Goal: Book appointment/travel/reservation

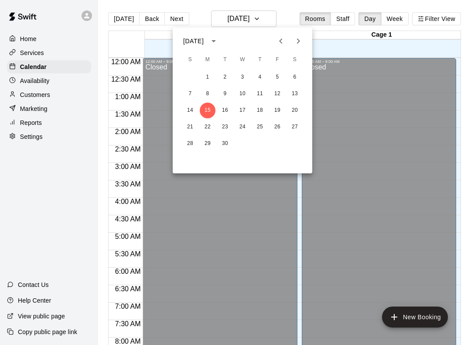
scroll to position [506, 0]
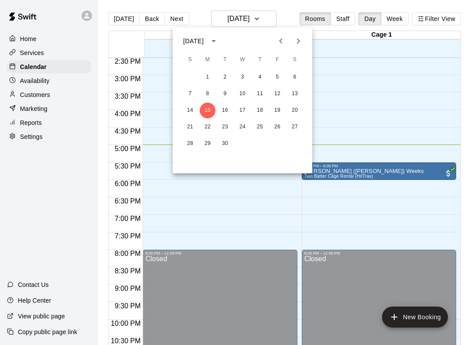
click at [293, 47] on button "Next month" at bounding box center [298, 40] width 17 height 17
click at [359, 64] on div at bounding box center [235, 172] width 471 height 345
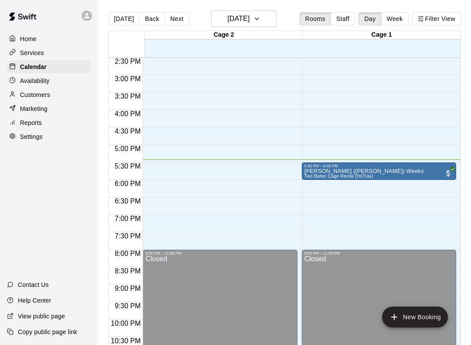
click at [424, 317] on button "New Booking" at bounding box center [415, 316] width 66 height 21
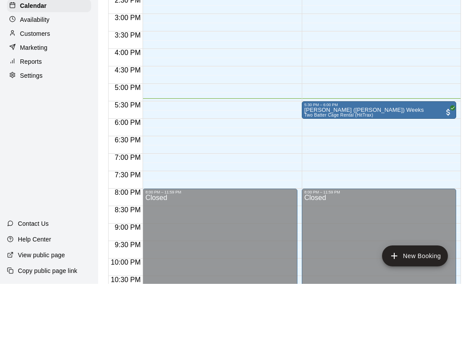
type input "********"
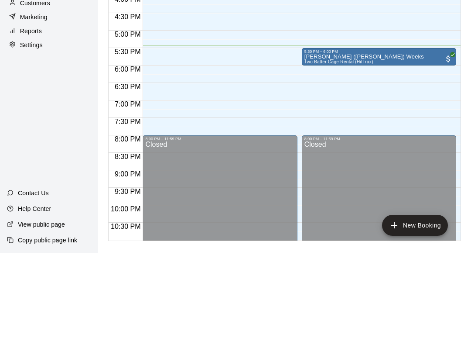
type input "********"
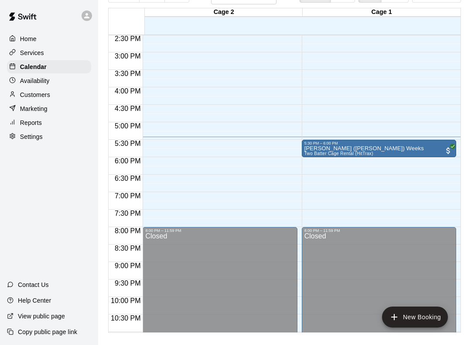
click at [251, 89] on li "Two Batter Cage Rental (HitTrax)" at bounding box center [148, 86] width 206 height 8
type input "**********"
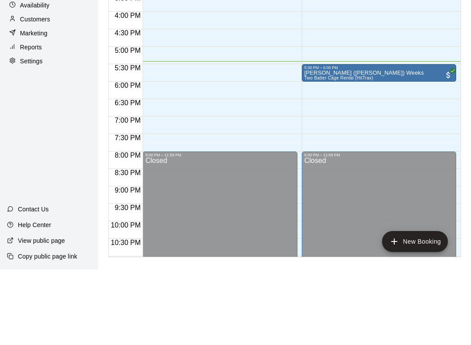
click at [241, 23] on li "Cage 1" at bounding box center [138, 19] width 206 height 8
click at [241, 25] on li "Cage 1" at bounding box center [138, 21] width 206 height 8
click at [232, 31] on li "Cage 2" at bounding box center [138, 27] width 206 height 8
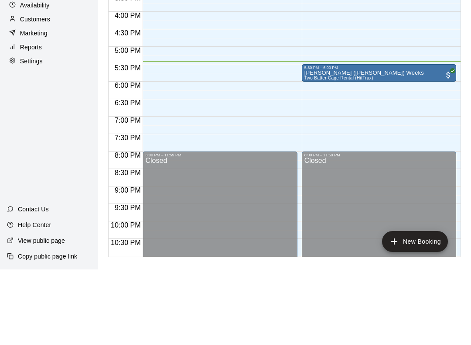
scroll to position [0, 0]
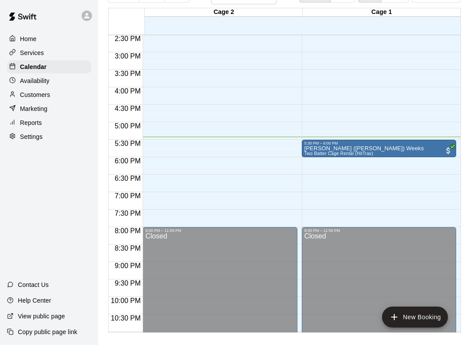
type input "*******"
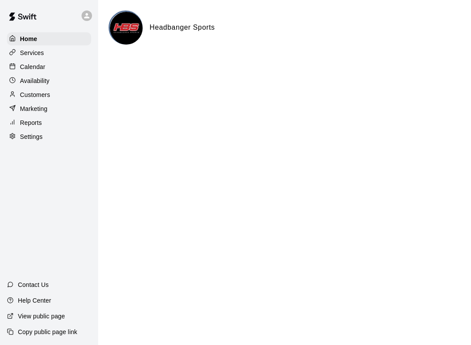
click at [48, 65] on div "Calendar" at bounding box center [49, 66] width 84 height 13
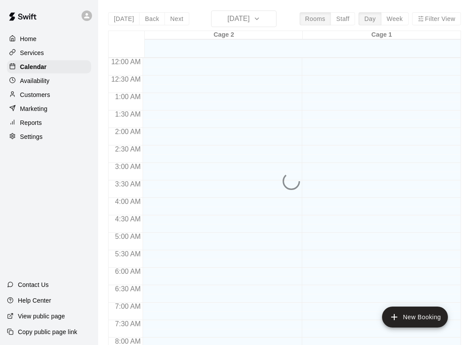
scroll to position [506, 0]
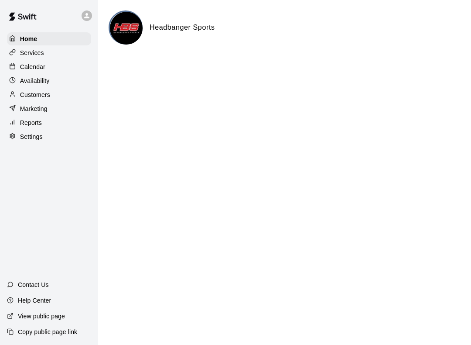
click at [51, 58] on div "Services" at bounding box center [49, 52] width 84 height 13
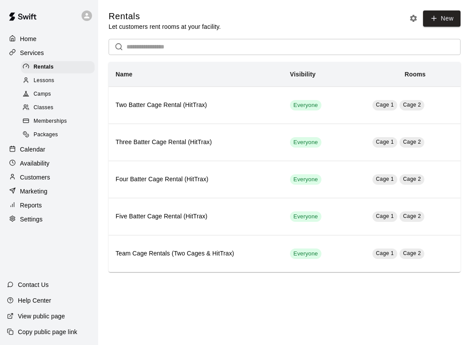
click at [42, 28] on img at bounding box center [22, 16] width 45 height 26
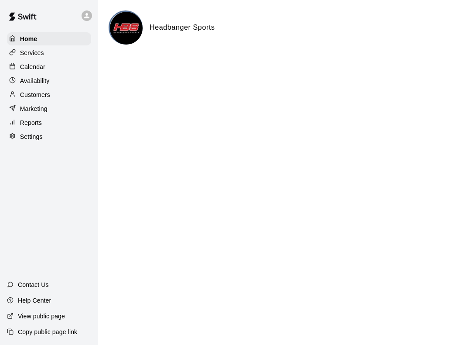
click at [55, 57] on div "Services" at bounding box center [49, 52] width 84 height 13
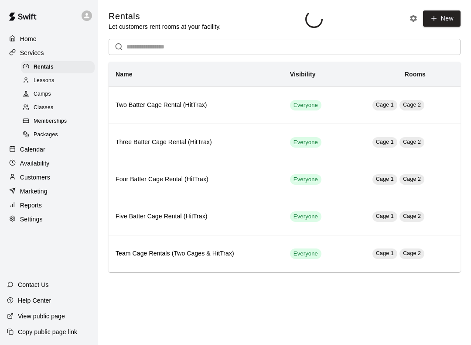
click at [62, 35] on div "Home" at bounding box center [49, 38] width 84 height 13
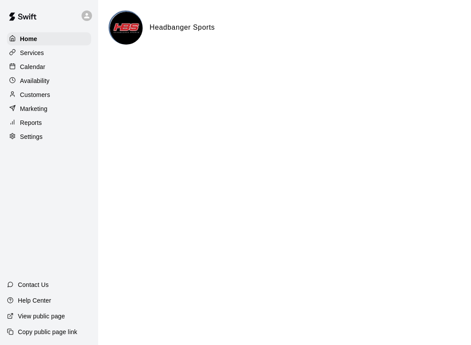
click at [49, 79] on p "Availability" at bounding box center [35, 80] width 30 height 9
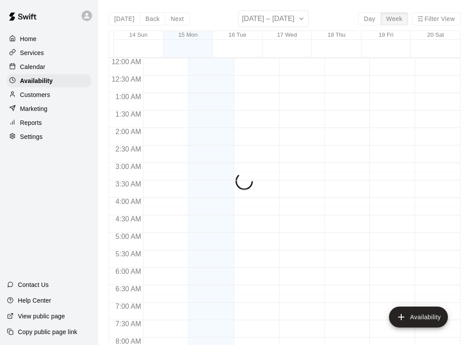
scroll to position [533, 0]
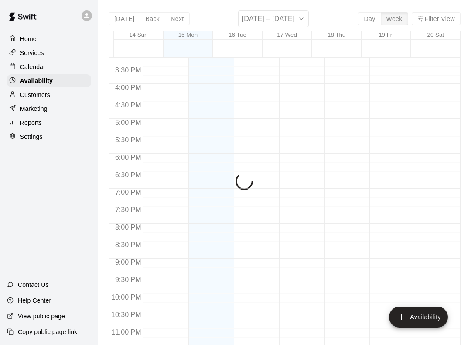
click at [68, 68] on div "Calendar" at bounding box center [49, 66] width 84 height 13
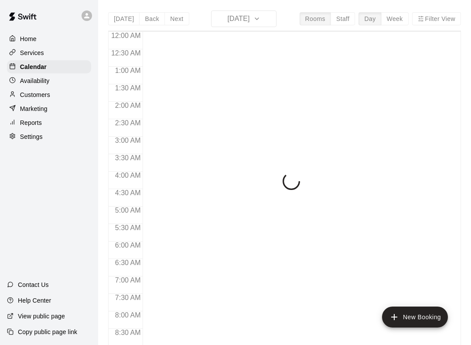
scroll to position [506, 0]
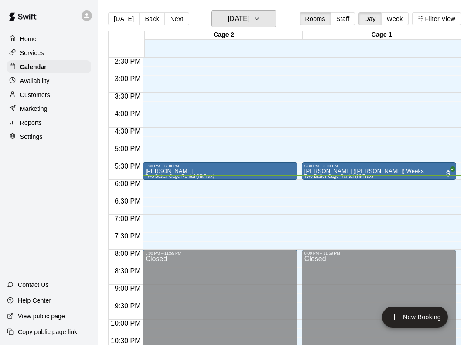
click at [261, 10] on button "[DATE]" at bounding box center [243, 18] width 65 height 17
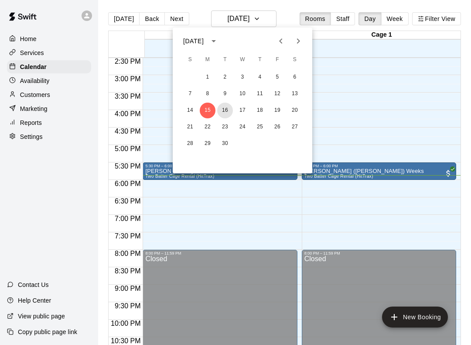
click at [221, 109] on button "16" at bounding box center [225, 111] width 16 height 16
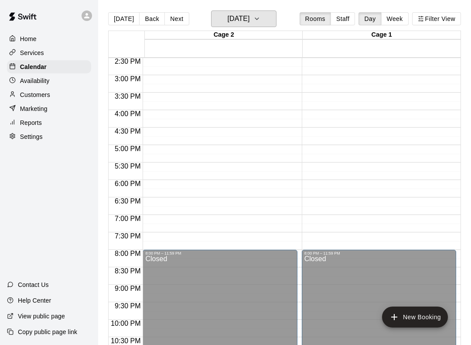
click at [260, 17] on icon "button" at bounding box center [256, 19] width 7 height 10
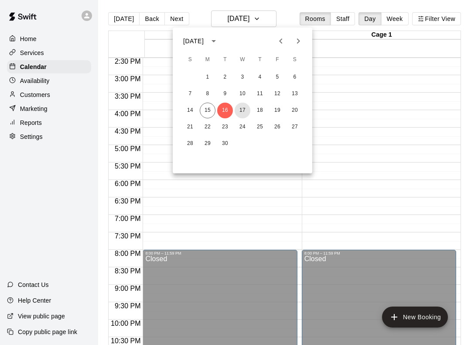
click at [241, 106] on button "17" at bounding box center [243, 111] width 16 height 16
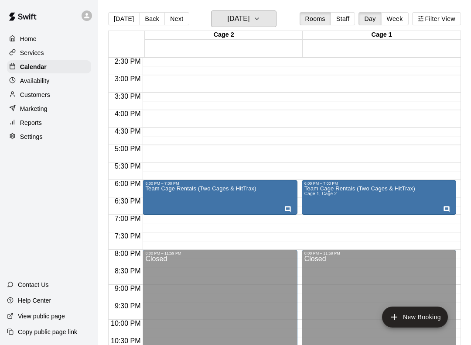
click at [250, 16] on h6 "Wednesday Sep 17" at bounding box center [238, 19] width 22 height 12
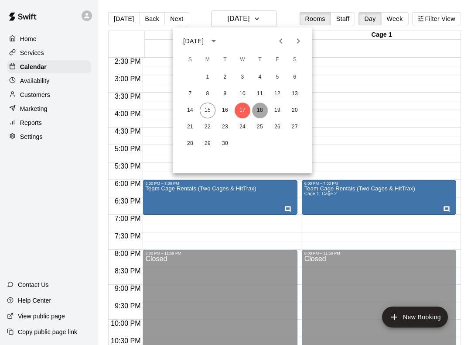
click at [260, 108] on button "18" at bounding box center [260, 111] width 16 height 16
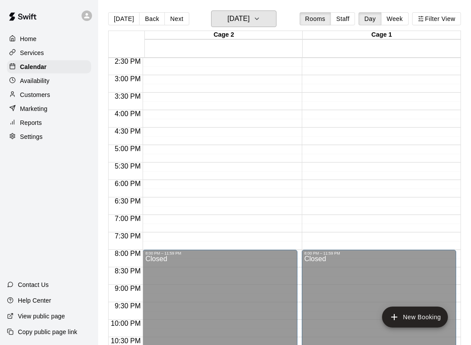
click at [250, 17] on h6 "Thursday Sep 18" at bounding box center [238, 19] width 22 height 12
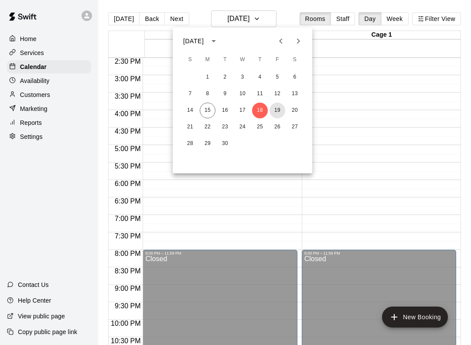
click at [283, 108] on button "19" at bounding box center [278, 111] width 16 height 16
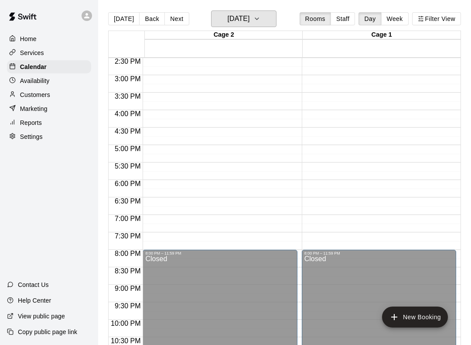
click at [260, 18] on button "Friday Sep 19" at bounding box center [243, 18] width 65 height 17
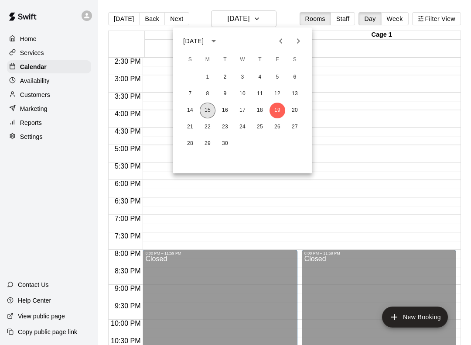
click at [205, 104] on button "15" at bounding box center [208, 111] width 16 height 16
